Goal: Check status: Check status

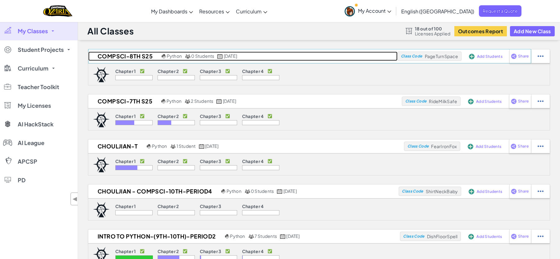
click at [128, 58] on h2 "CompSci-8th S25" at bounding box center [124, 56] width 72 height 9
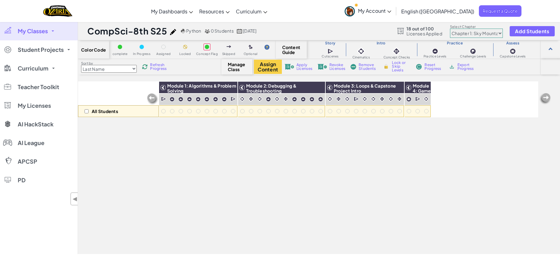
click at [31, 31] on span "My Classes" at bounding box center [33, 31] width 30 height 6
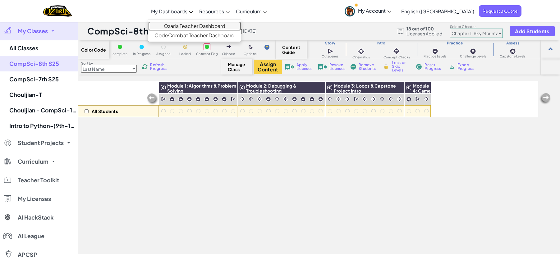
click at [200, 26] on link "Ozaria Teacher Dashboard" at bounding box center [194, 25] width 93 height 9
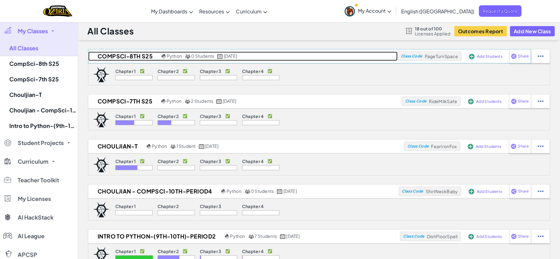
click at [132, 58] on h2 "CompSci-8th S25" at bounding box center [124, 56] width 72 height 9
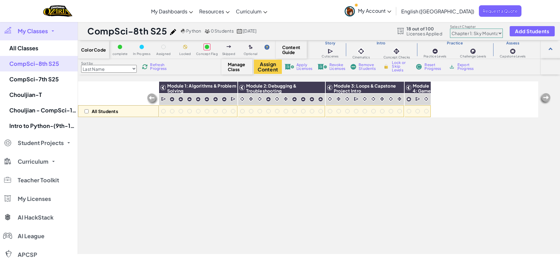
click at [155, 65] on span "Refresh Progress" at bounding box center [159, 66] width 19 height 7
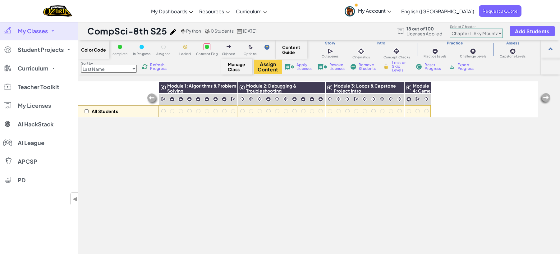
click at [40, 31] on span "My Classes" at bounding box center [33, 31] width 30 height 6
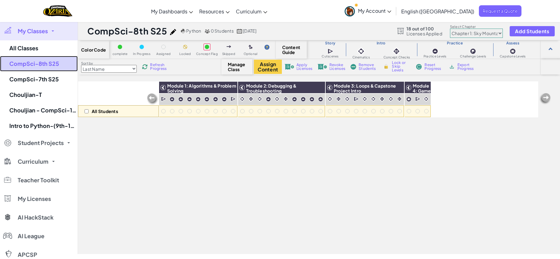
click at [43, 65] on link "CompSci-8th S25" at bounding box center [39, 64] width 78 height 16
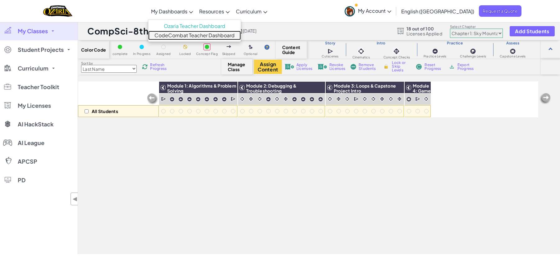
click at [204, 33] on link "CodeCombat Teacher Dashboard" at bounding box center [194, 35] width 93 height 9
